Goal: Task Accomplishment & Management: Use online tool/utility

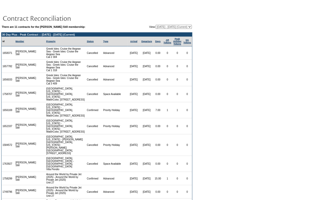
click at [167, 27] on select "11/29/17 - 05/31/19 06/01/19 - 05/31/20 06/01/20 - 05/31/21 06/01/21 - 05/31/22…" at bounding box center [174, 27] width 36 height 4
select select "137495"
click at [156, 25] on select "11/29/17 - 05/31/19 06/01/19 - 05/31/20 06/01/20 - 05/31/21 06/01/21 - 05/31/22…" at bounding box center [174, 27] width 36 height 4
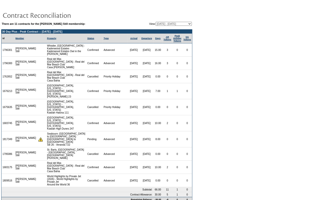
scroll to position [14, 0]
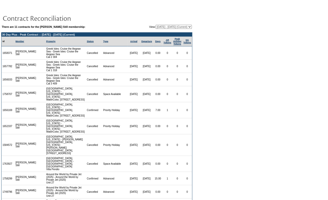
click at [172, 27] on select "[DATE] - [DATE] [DATE] - [DATE] [DATE] - [DATE] [DATE] - [DATE] [DATE] - [DATE]…" at bounding box center [174, 27] width 36 height 4
select select "137495"
click at [156, 25] on select "[DATE] - [DATE] [DATE] - [DATE] [DATE] - [DATE] [DATE] - [DATE] [DATE] - [DATE]…" at bounding box center [174, 27] width 36 height 4
